Goal: Task Accomplishment & Management: Use online tool/utility

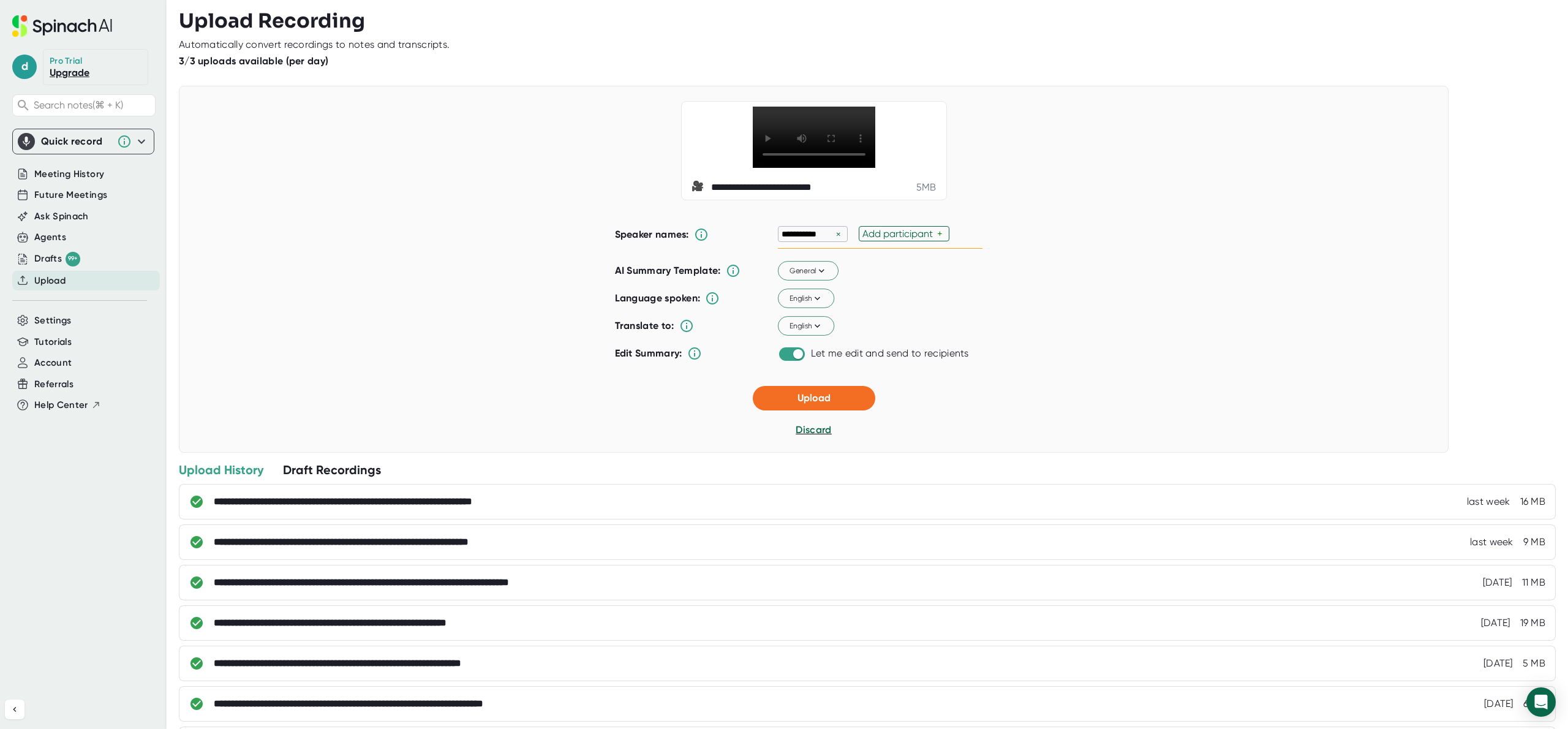
click at [892, 240] on div "Add participant" at bounding box center [900, 233] width 75 height 11
type input "[PERSON_NAME]"
click at [819, 404] on span "Upload" at bounding box center [814, 398] width 33 height 11
